Goal: Browse casually: Explore the website without a specific task or goal

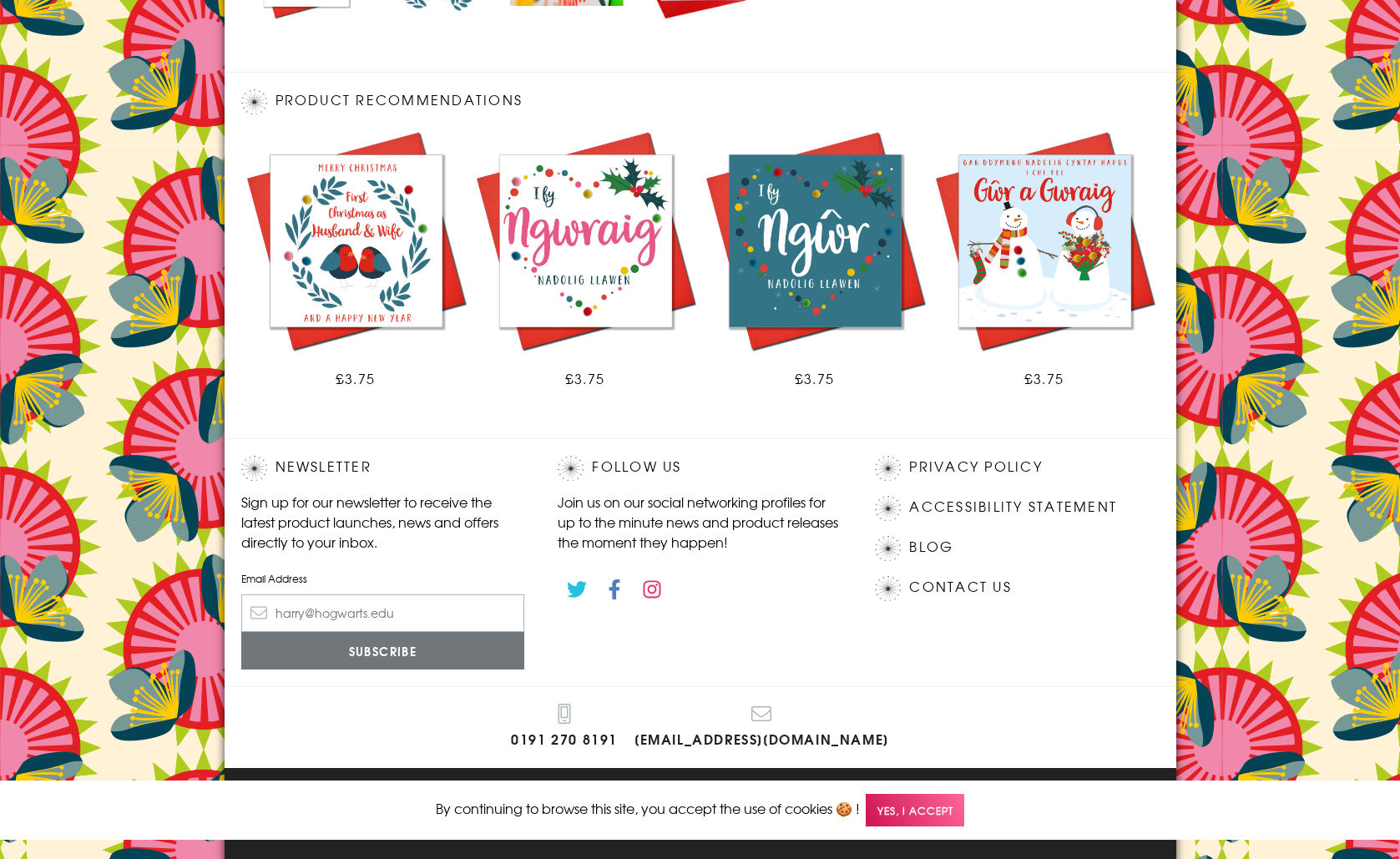
scroll to position [865, 0]
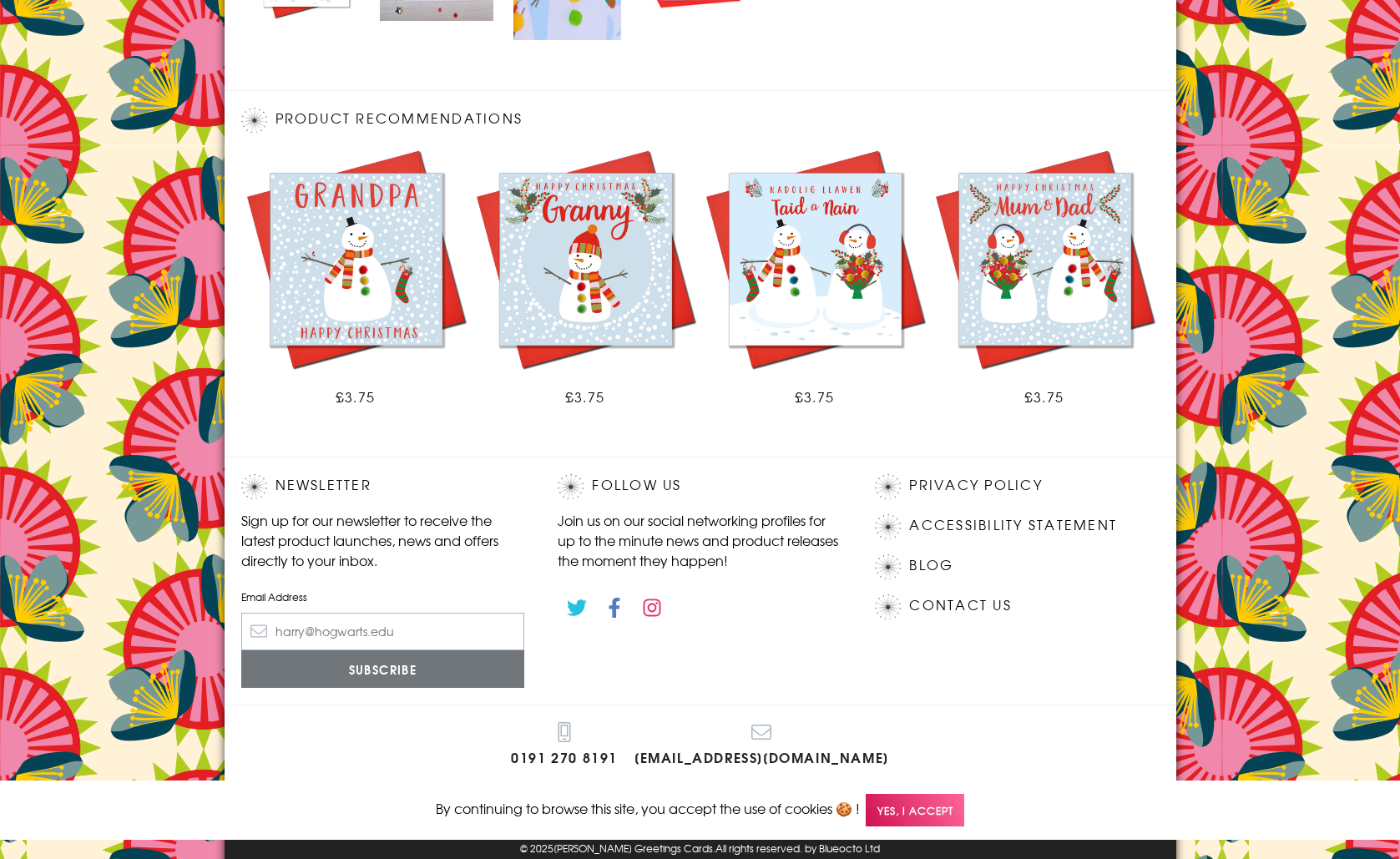
scroll to position [883, 0]
